Goal: Check status

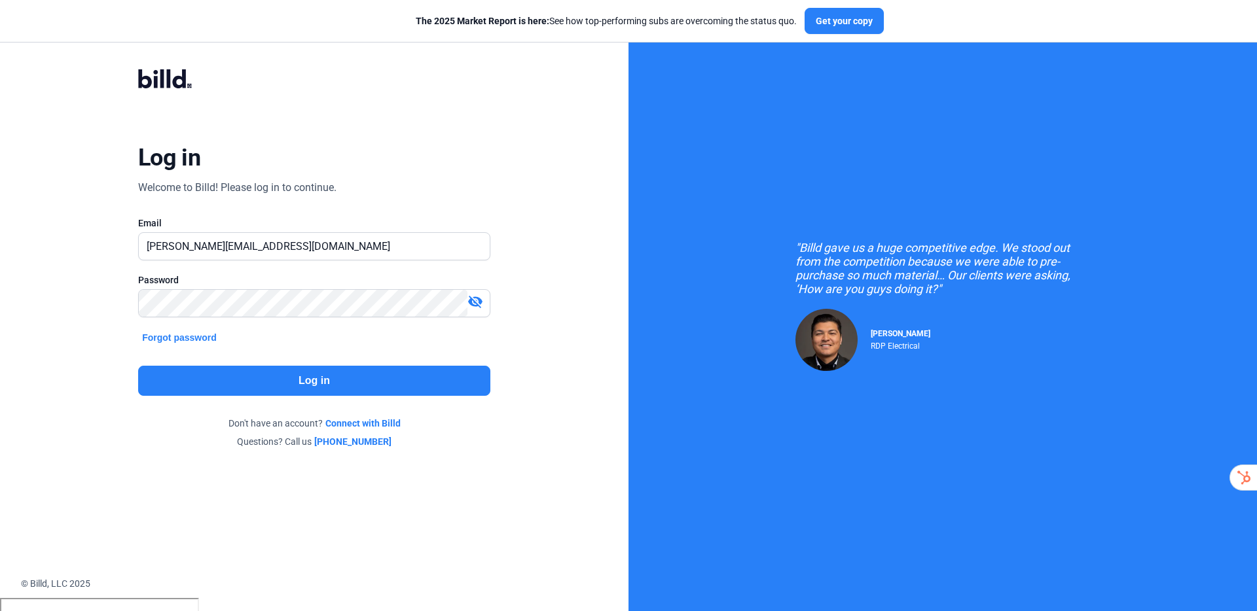
click at [311, 372] on button "Log in" at bounding box center [314, 381] width 352 height 30
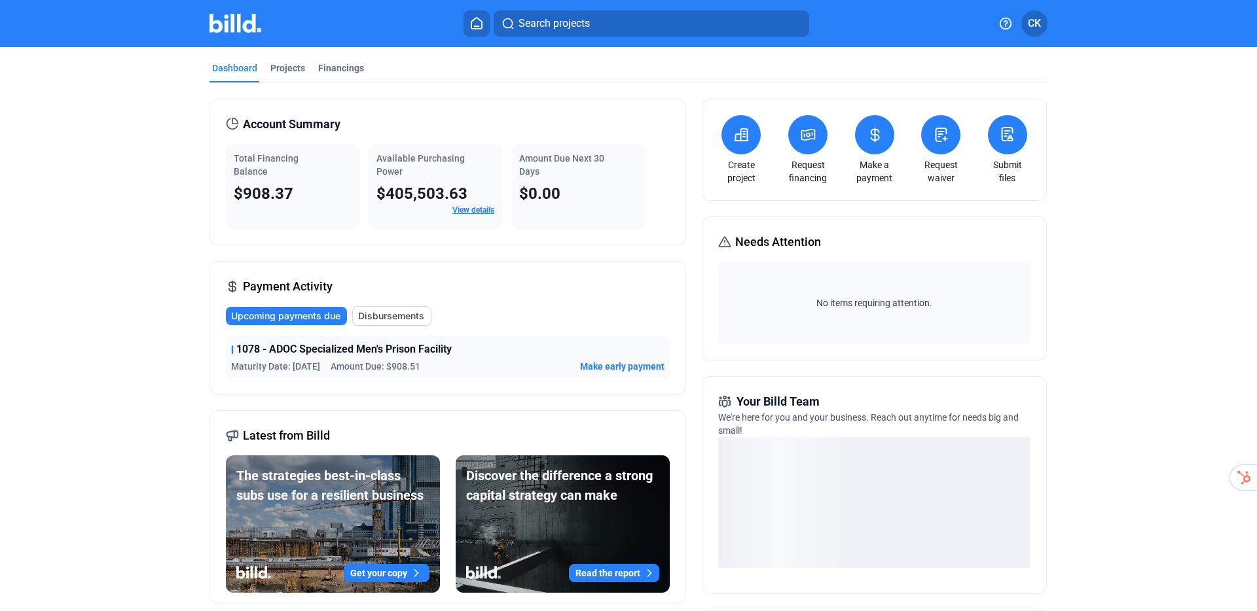
click at [470, 210] on link "View details" at bounding box center [473, 210] width 42 height 9
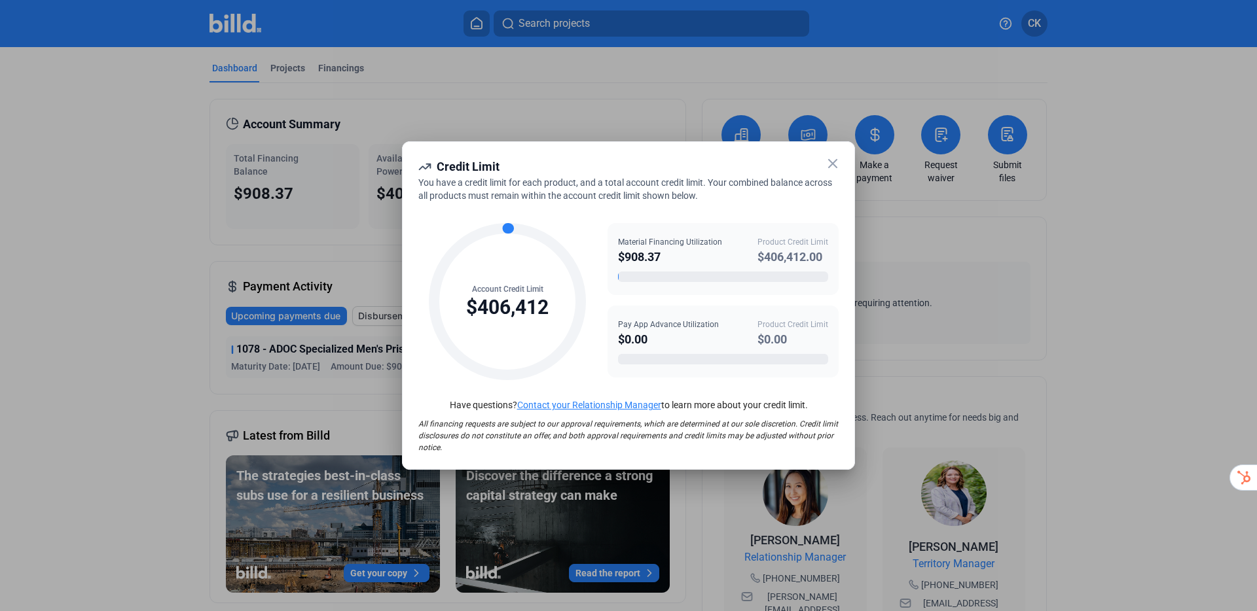
click at [777, 342] on div "$0.00" at bounding box center [792, 340] width 71 height 18
click at [830, 164] on icon at bounding box center [833, 164] width 16 height 16
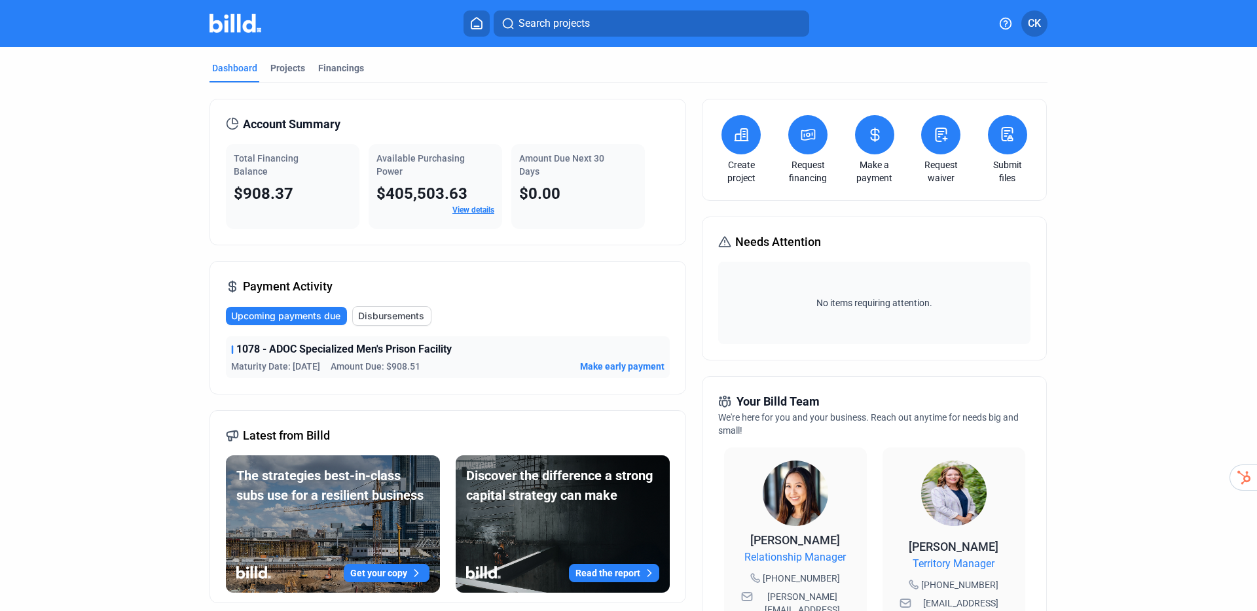
click at [1170, 69] on dashboard "Dashboard Projects Financings Account Summary Total Financing Balance $908.37 A…" at bounding box center [628, 493] width 1131 height 892
